Goal: Navigation & Orientation: Find specific page/section

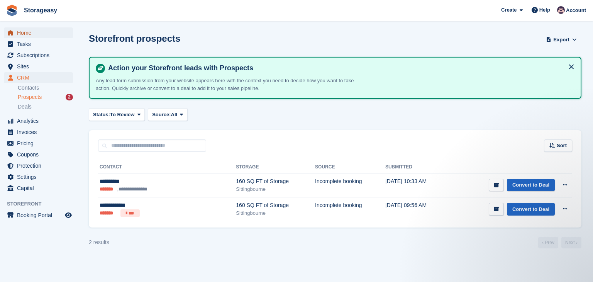
click at [33, 32] on span "Home" at bounding box center [40, 32] width 46 height 11
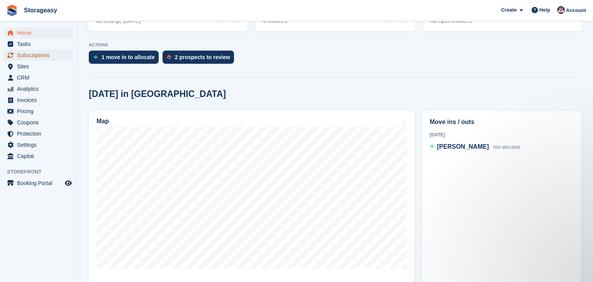
click at [18, 53] on span "Subscriptions" at bounding box center [40, 55] width 46 height 11
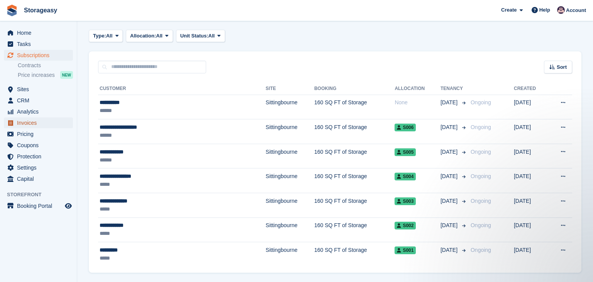
click at [42, 123] on span "Invoices" at bounding box center [40, 122] width 46 height 11
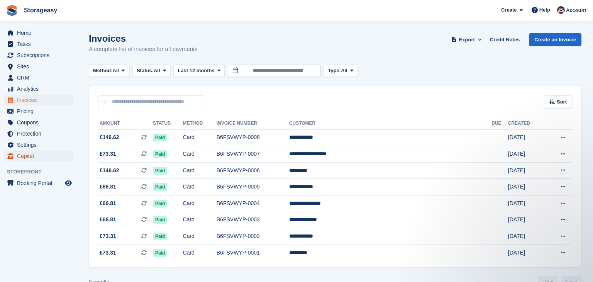
click at [34, 157] on span "Capital" at bounding box center [40, 156] width 46 height 11
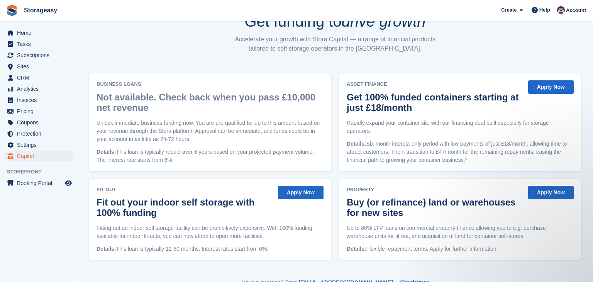
scroll to position [42, 0]
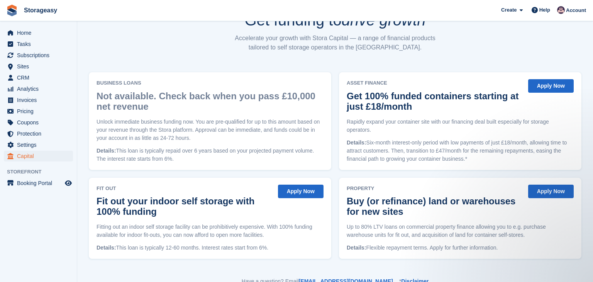
click at [421, 66] on section "Stora Capital Get funding to drive growth Accelerate your growth with Stora Cap…" at bounding box center [335, 130] width 516 height 345
